Goal: Task Accomplishment & Management: Manage account settings

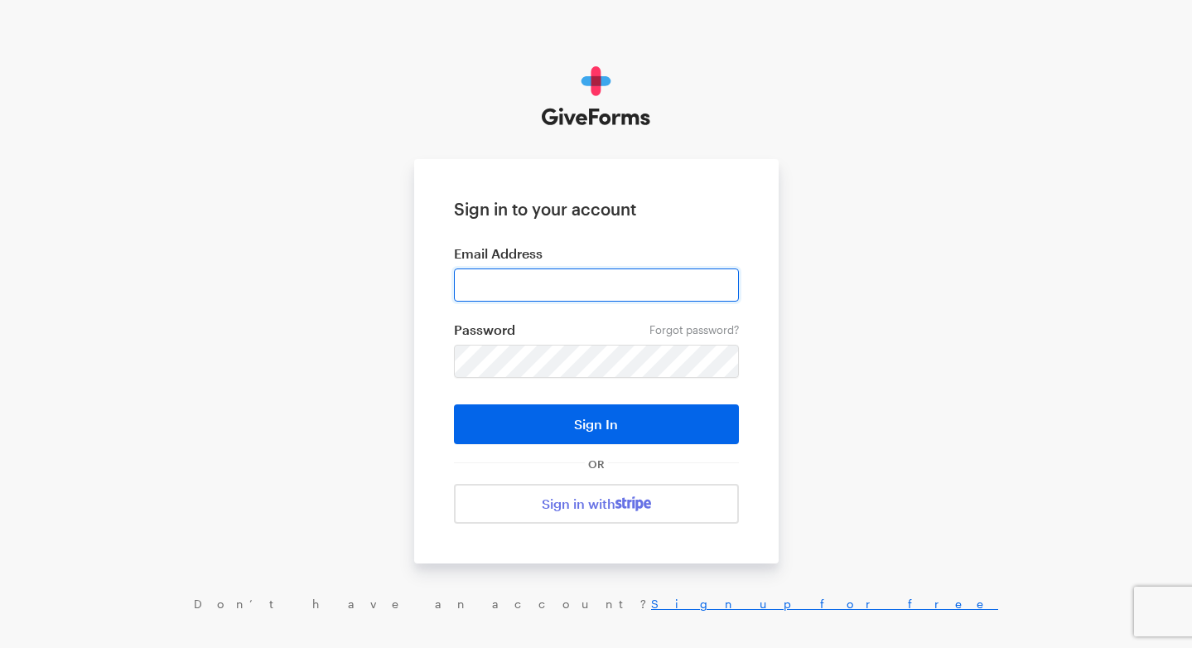
click at [646, 287] on input "email" at bounding box center [596, 284] width 285 height 33
type input "alan@pahar-trust.org"
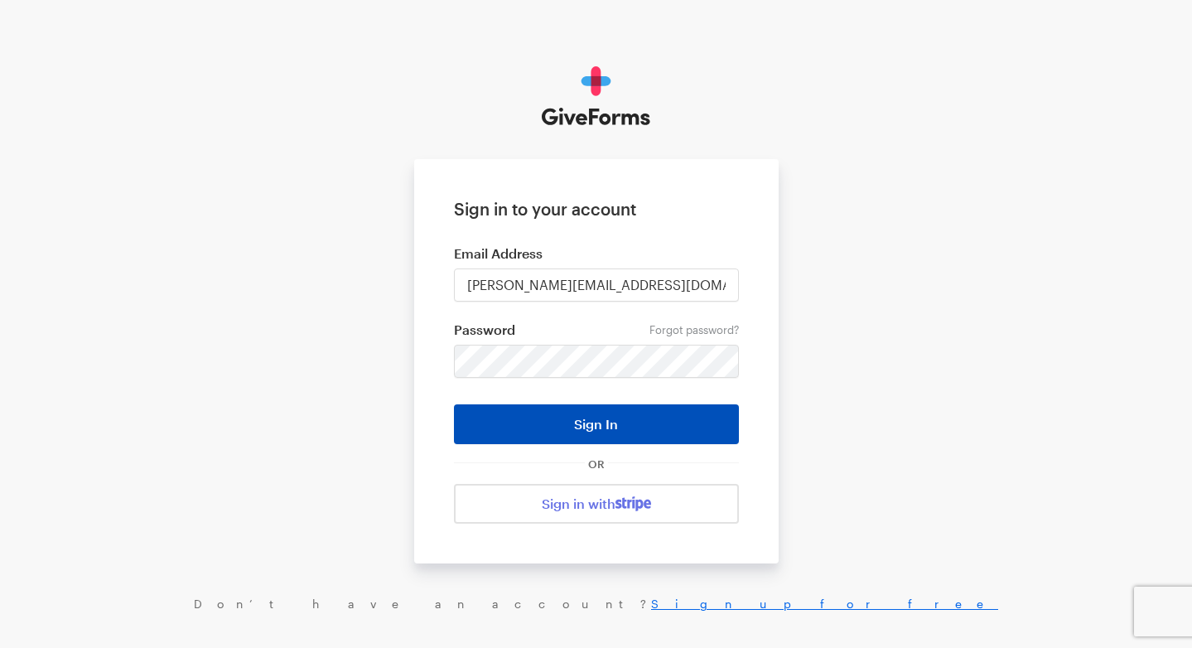
click at [563, 426] on button "Sign In" at bounding box center [596, 424] width 285 height 40
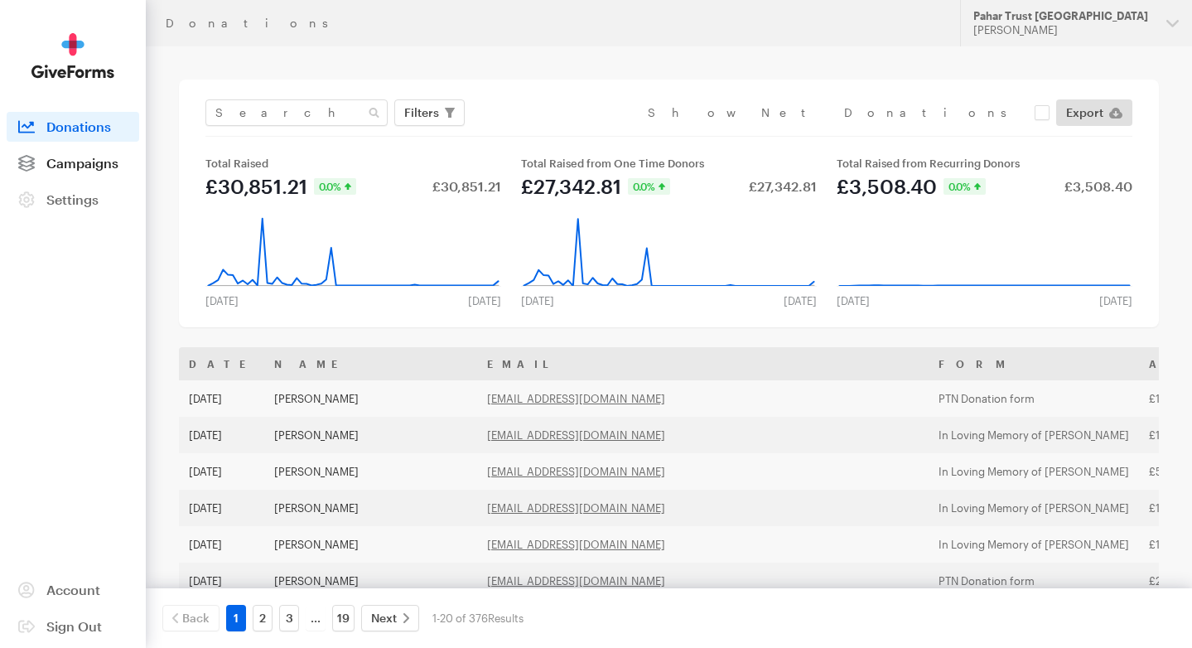
click at [88, 166] on span "Campaigns" at bounding box center [82, 163] width 72 height 16
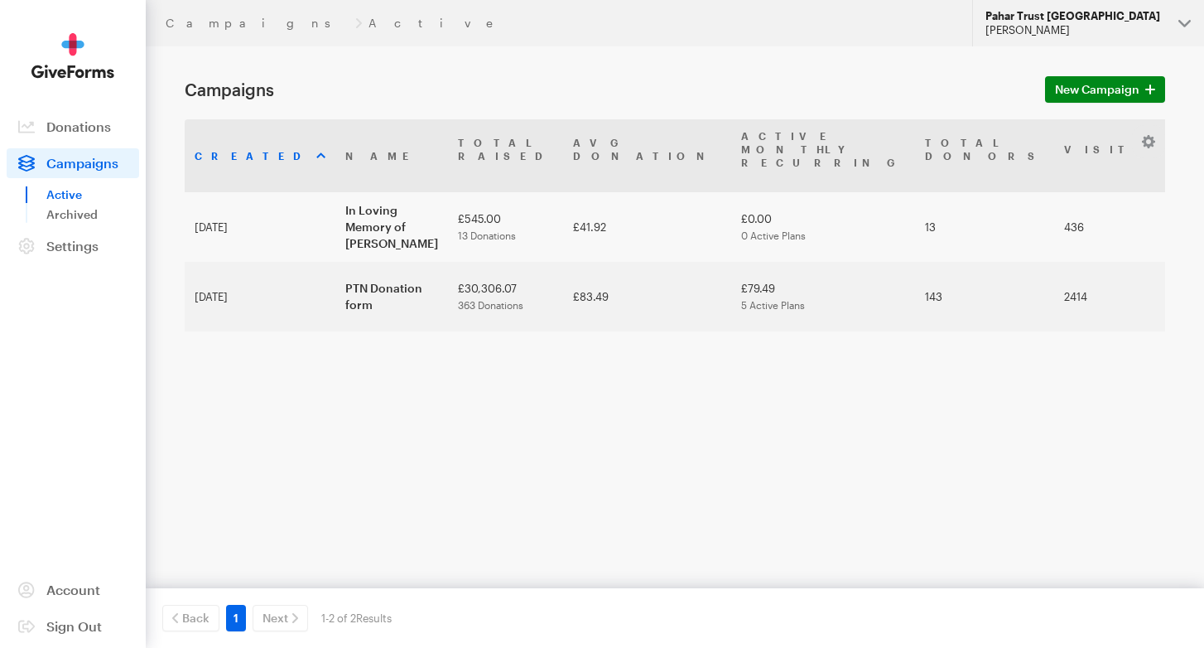
click at [1183, 20] on button "Pahar Trust [GEOGRAPHIC_DATA] [PERSON_NAME]" at bounding box center [1088, 23] width 232 height 46
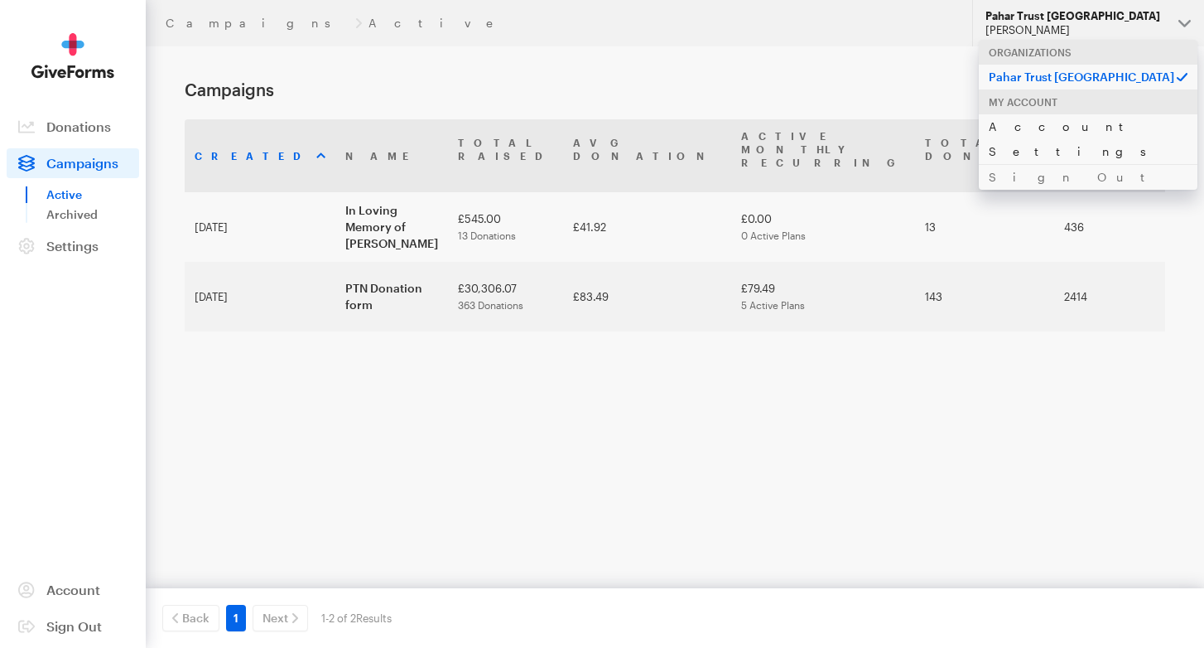
click at [1025, 128] on link "Account Settings" at bounding box center [1088, 138] width 219 height 51
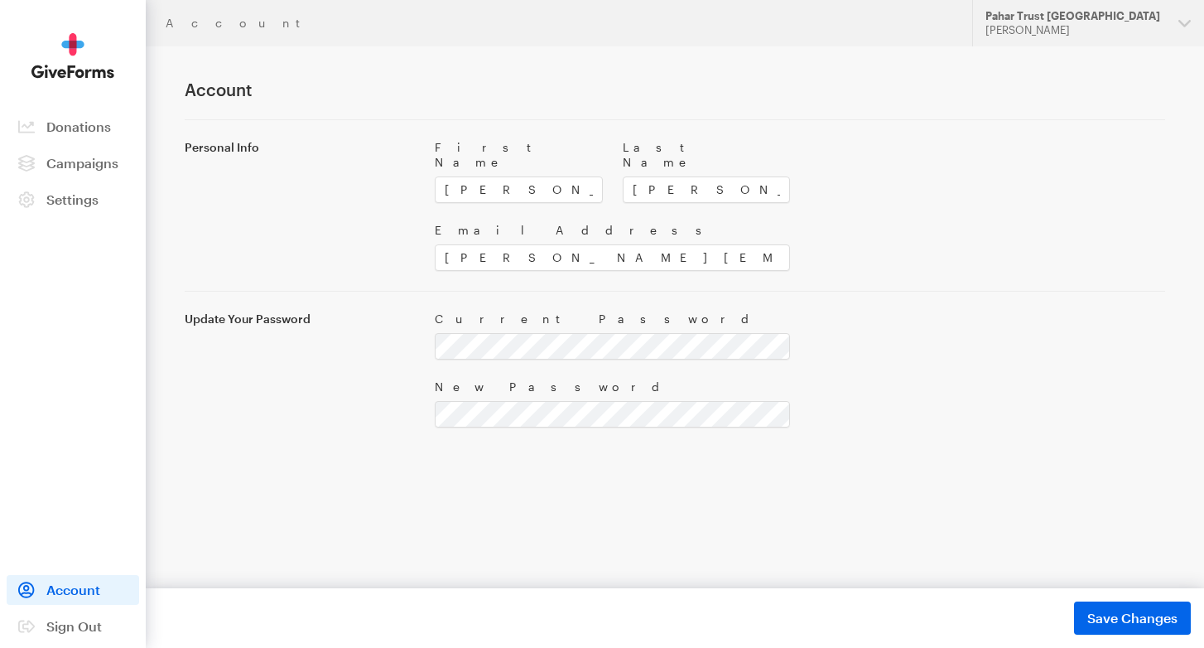
click at [360, 226] on div "Personal Info" at bounding box center [300, 205] width 250 height 131
click at [1185, 22] on button "Pahar Trust Nepal Alan Sweetman" at bounding box center [1088, 23] width 232 height 46
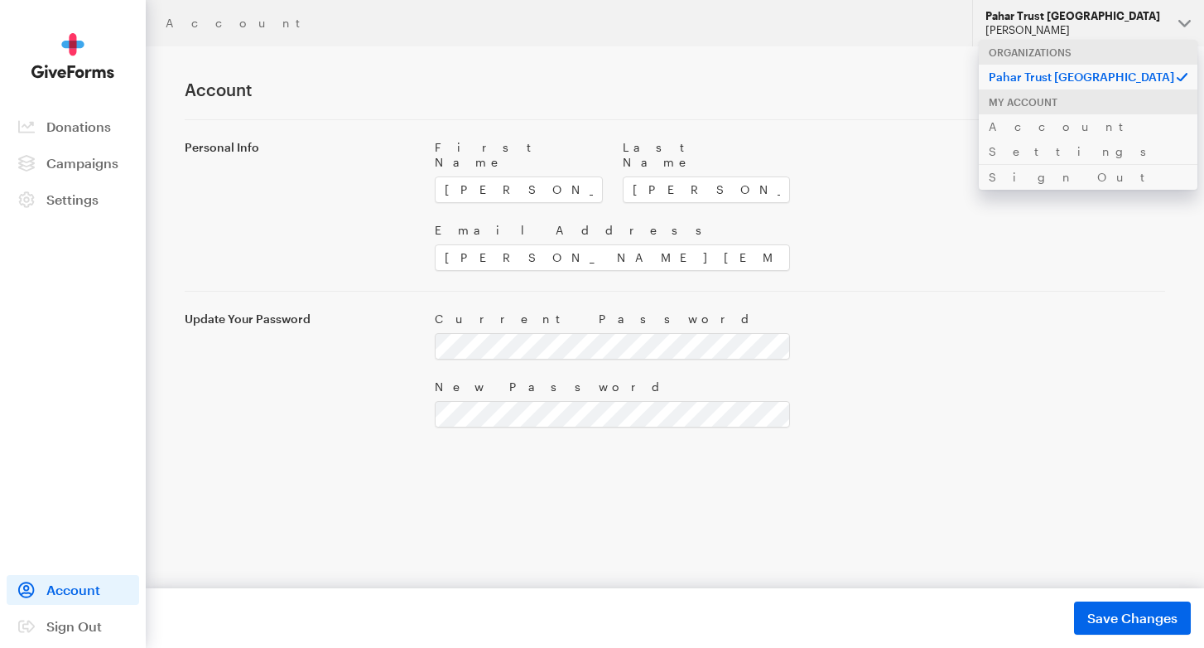
click at [1082, 522] on html "Account Updates Support Pahar Trust Nepal Alan Sweetman Organizations Pahar Tru…" at bounding box center [602, 261] width 1204 height 522
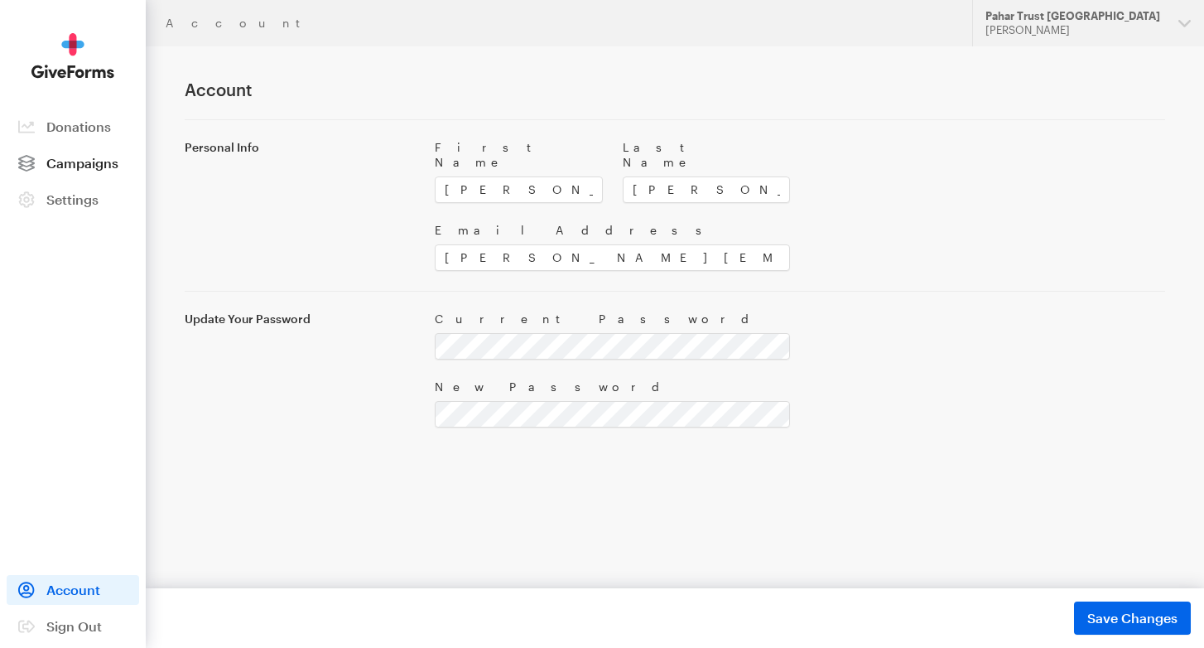
click at [77, 162] on span "Campaigns" at bounding box center [82, 163] width 72 height 16
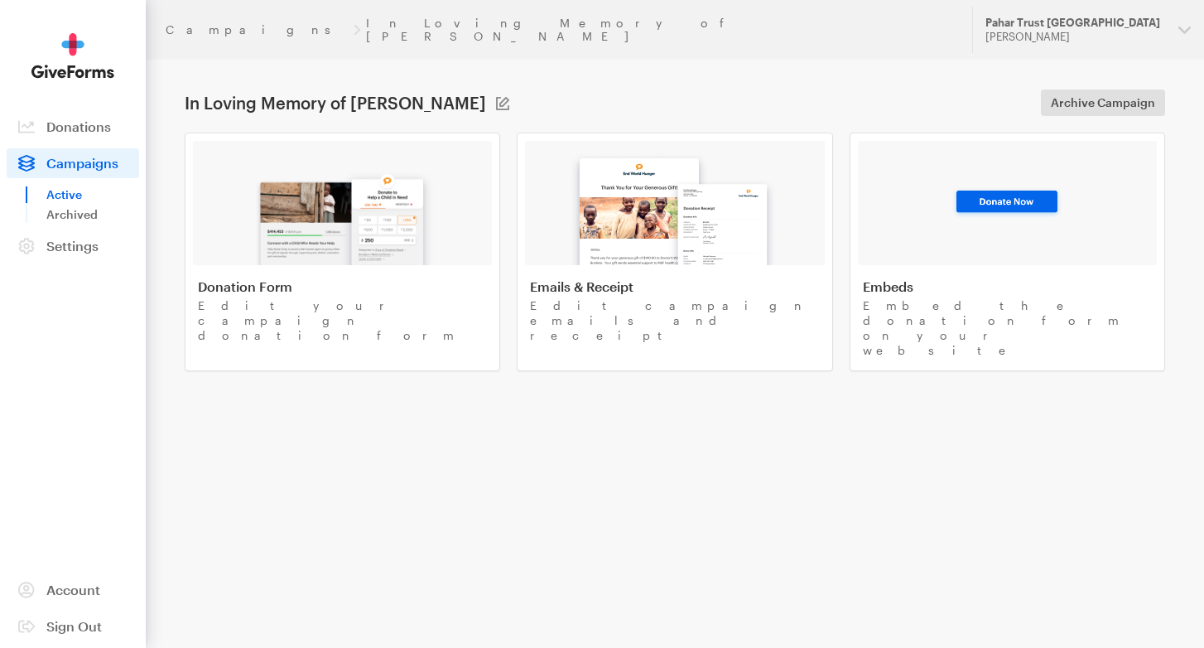
click at [70, 195] on link "Active" at bounding box center [92, 195] width 93 height 20
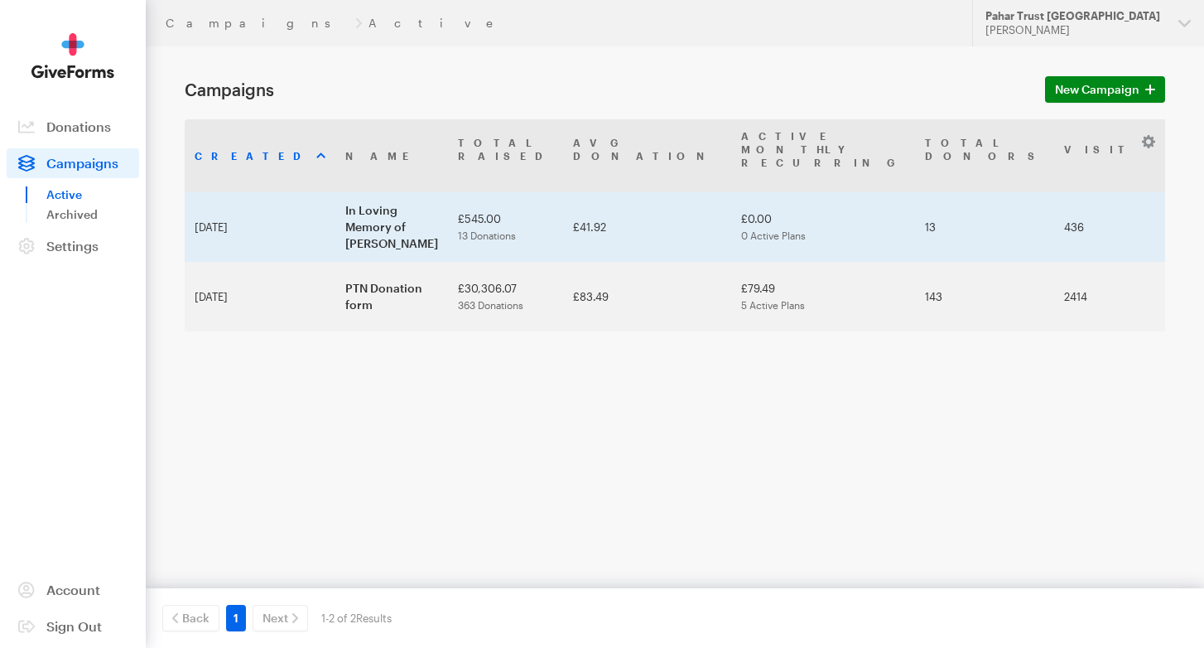
click at [448, 196] on td "In Loving Memory of [PERSON_NAME]" at bounding box center [391, 227] width 113 height 70
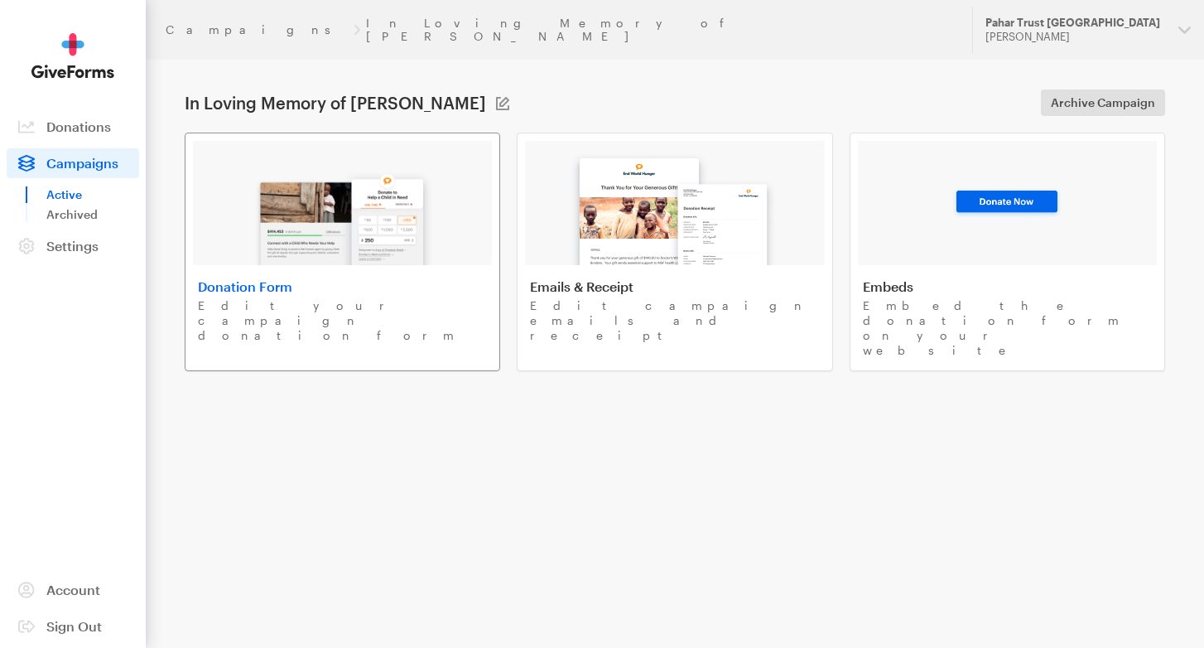
click at [270, 278] on h4 "Donation Form" at bounding box center [342, 286] width 289 height 17
